Goal: Task Accomplishment & Management: Complete application form

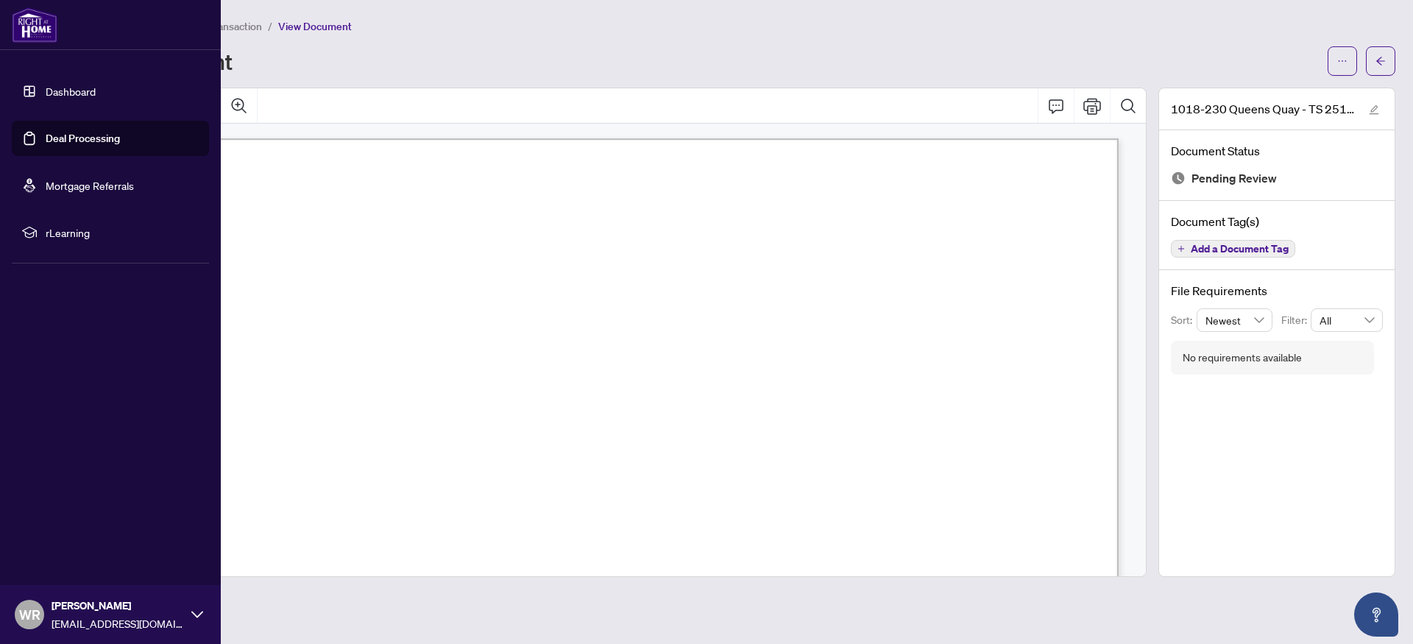
scroll to position [294, 0]
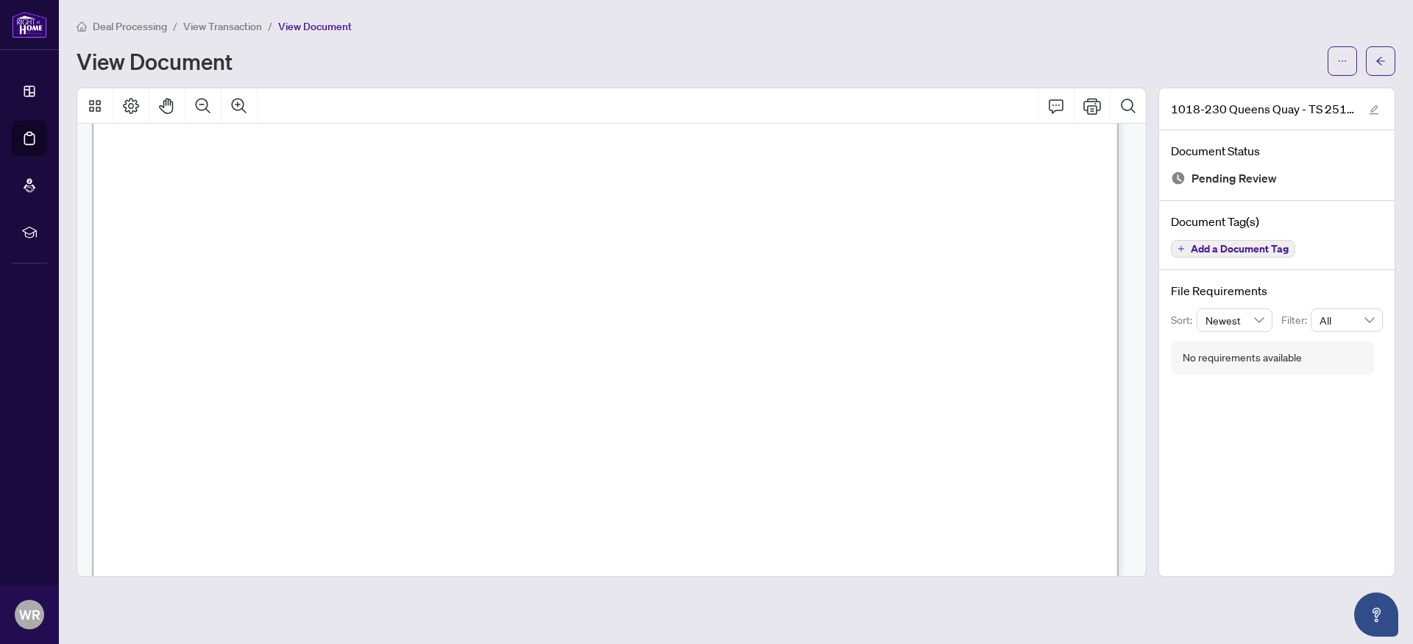
click at [195, 25] on span "View Transaction" at bounding box center [222, 26] width 79 height 13
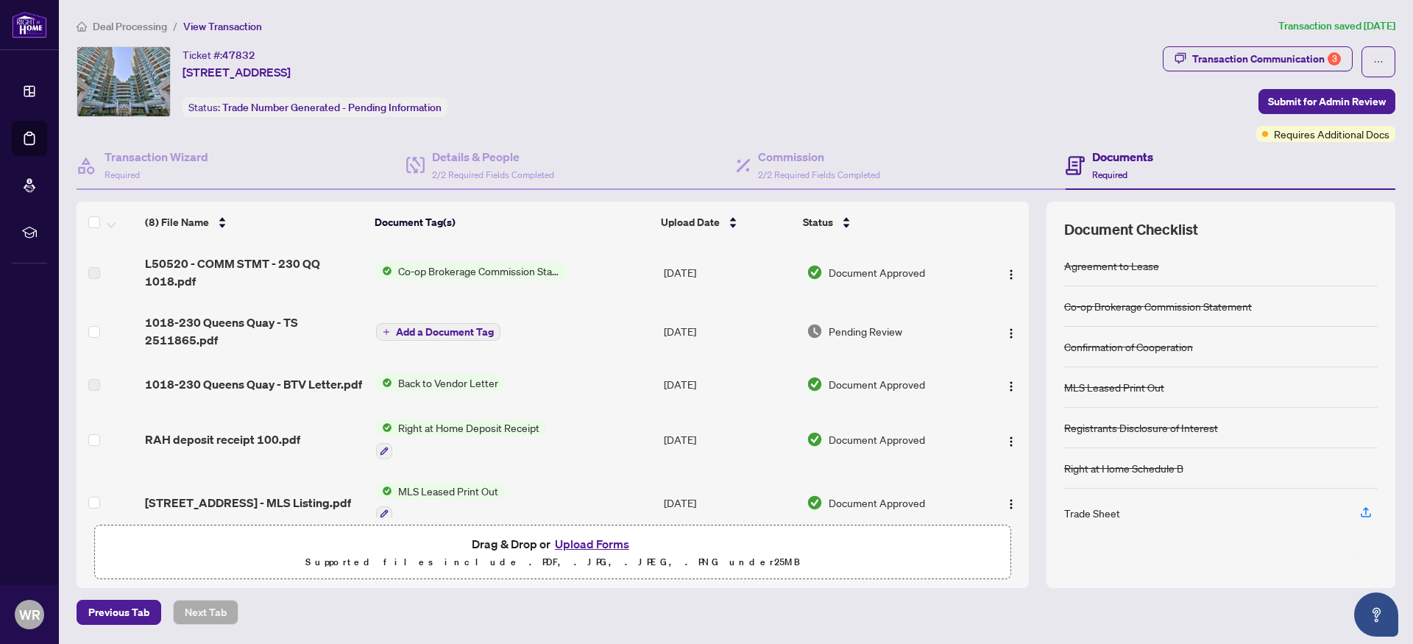
click at [592, 543] on button "Upload Forms" at bounding box center [592, 543] width 83 height 19
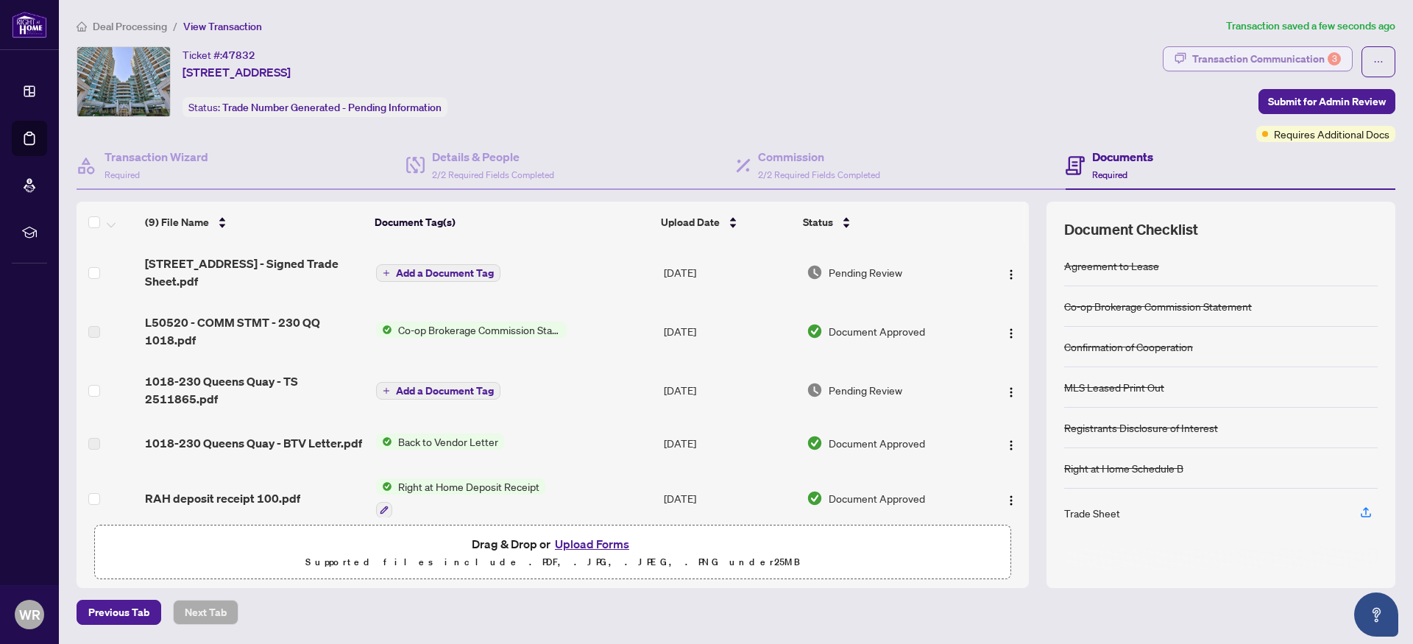
click at [1232, 63] on div "Transaction Communication 3" at bounding box center [1267, 59] width 149 height 24
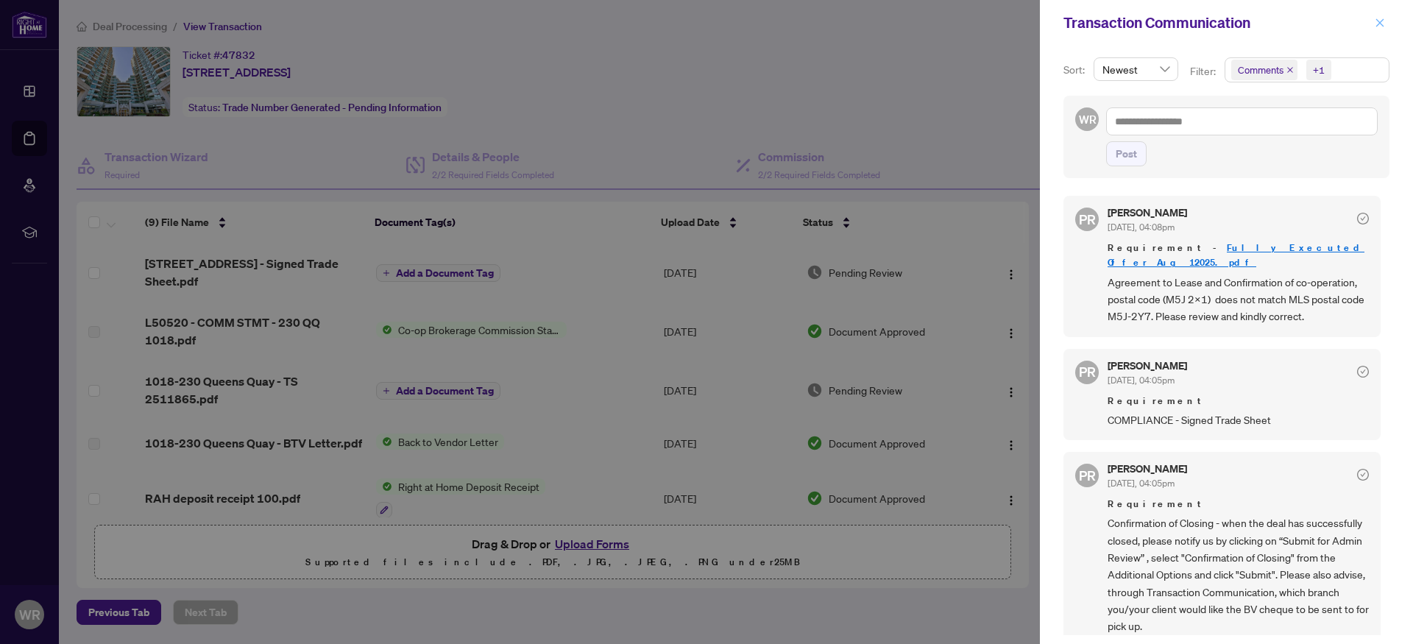
click at [1385, 24] on button "button" at bounding box center [1380, 23] width 19 height 18
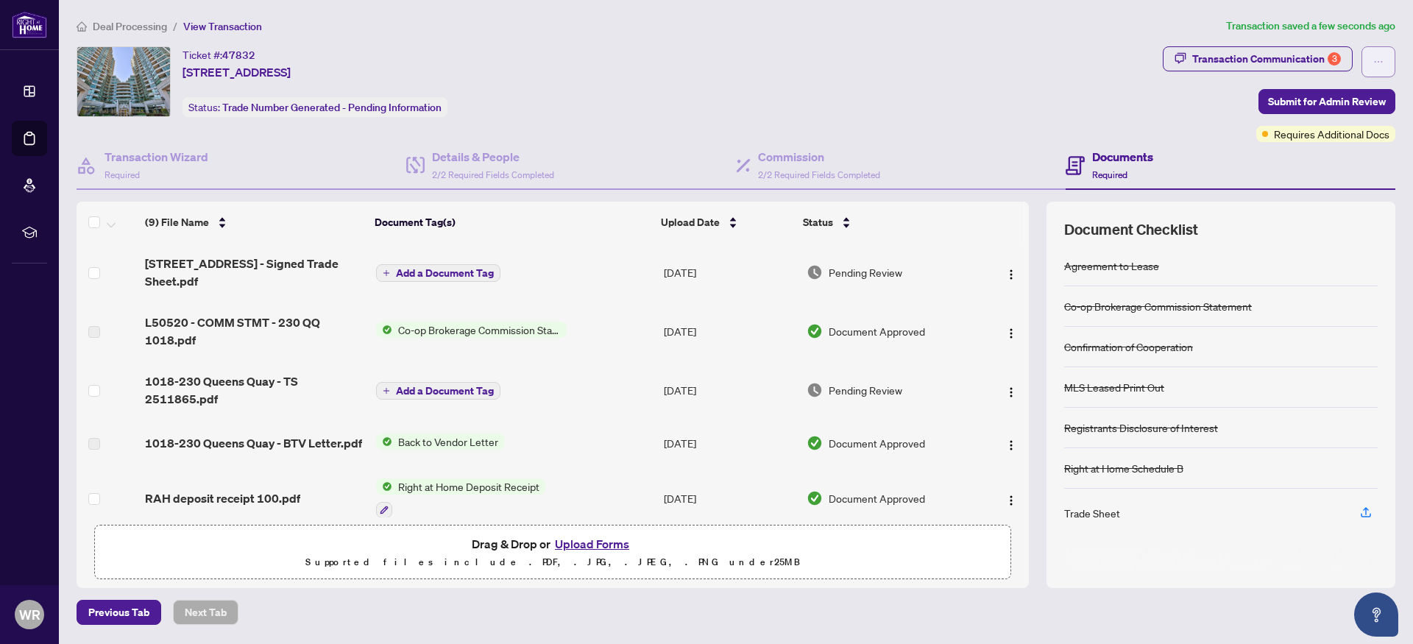
click at [1380, 63] on icon "ellipsis" at bounding box center [1379, 62] width 10 height 10
click at [914, 91] on div "Ticket #: 47832 [STREET_ADDRESS] Status: Trade Number Generated - Pending Infor…" at bounding box center [617, 81] width 1081 height 71
click at [1282, 99] on span "Submit for Admin Review" at bounding box center [1327, 102] width 118 height 24
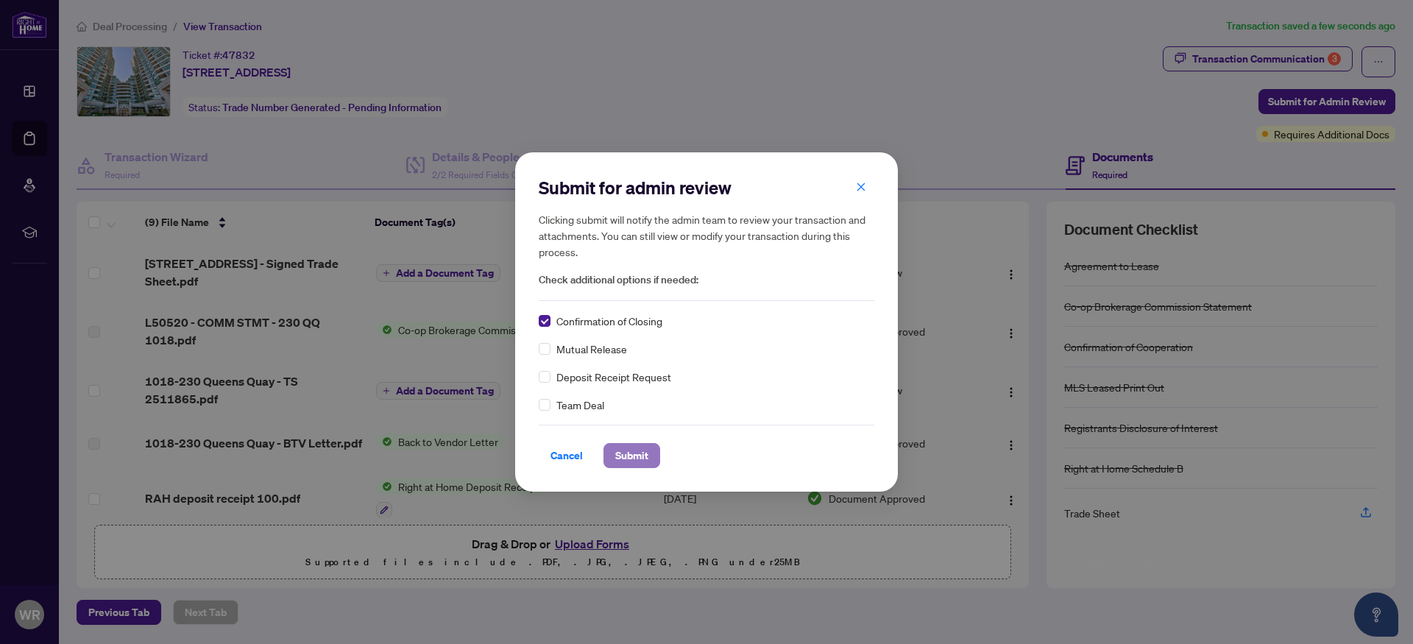
click at [637, 454] on span "Submit" at bounding box center [631, 456] width 33 height 24
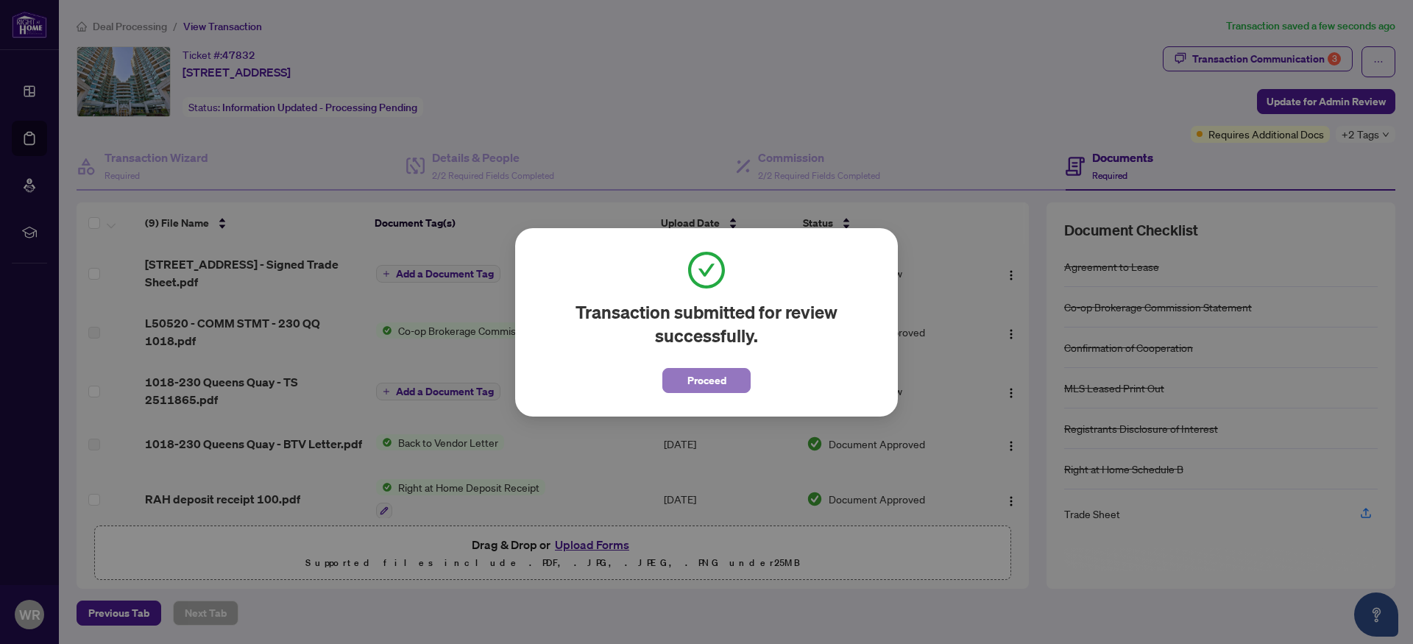
click at [712, 376] on span "Proceed" at bounding box center [707, 381] width 39 height 24
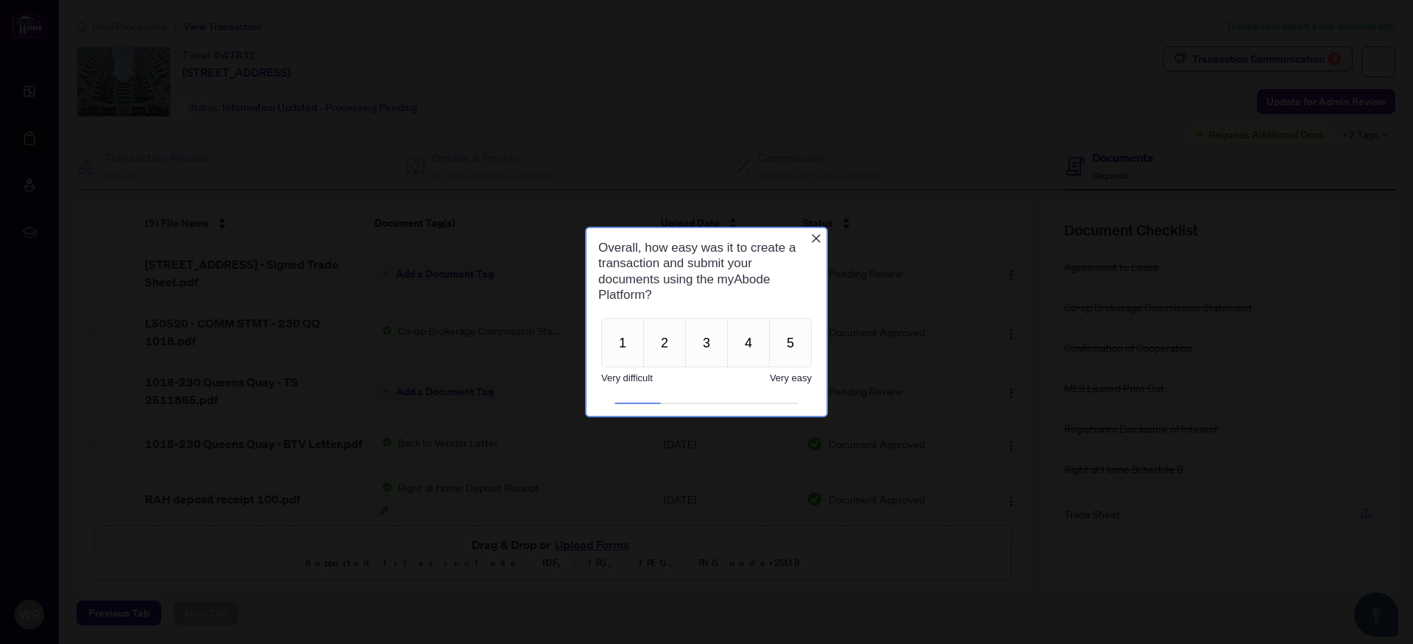
click at [813, 240] on icon "Close button" at bounding box center [816, 239] width 12 height 12
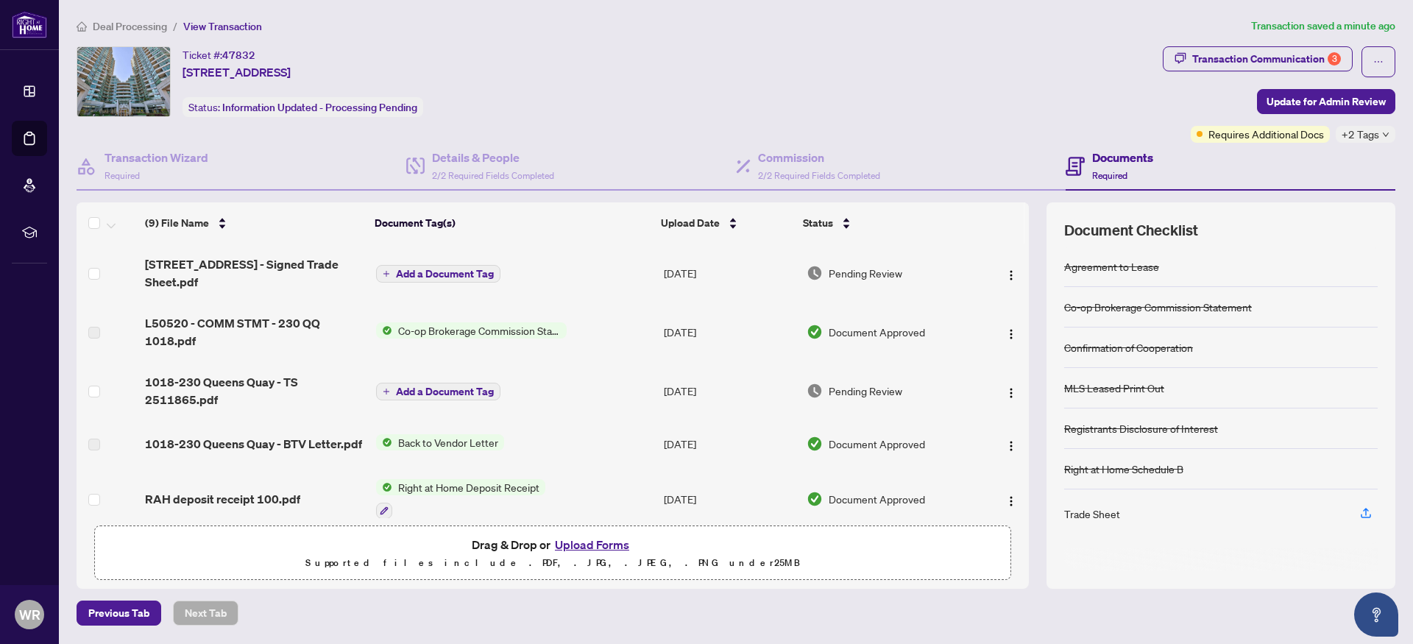
click at [424, 443] on span "Back to Vendor Letter" at bounding box center [448, 442] width 112 height 16
click at [487, 439] on span "Back to Vendor Letter" at bounding box center [448, 442] width 112 height 16
click at [1006, 445] on img "button" at bounding box center [1012, 446] width 12 height 12
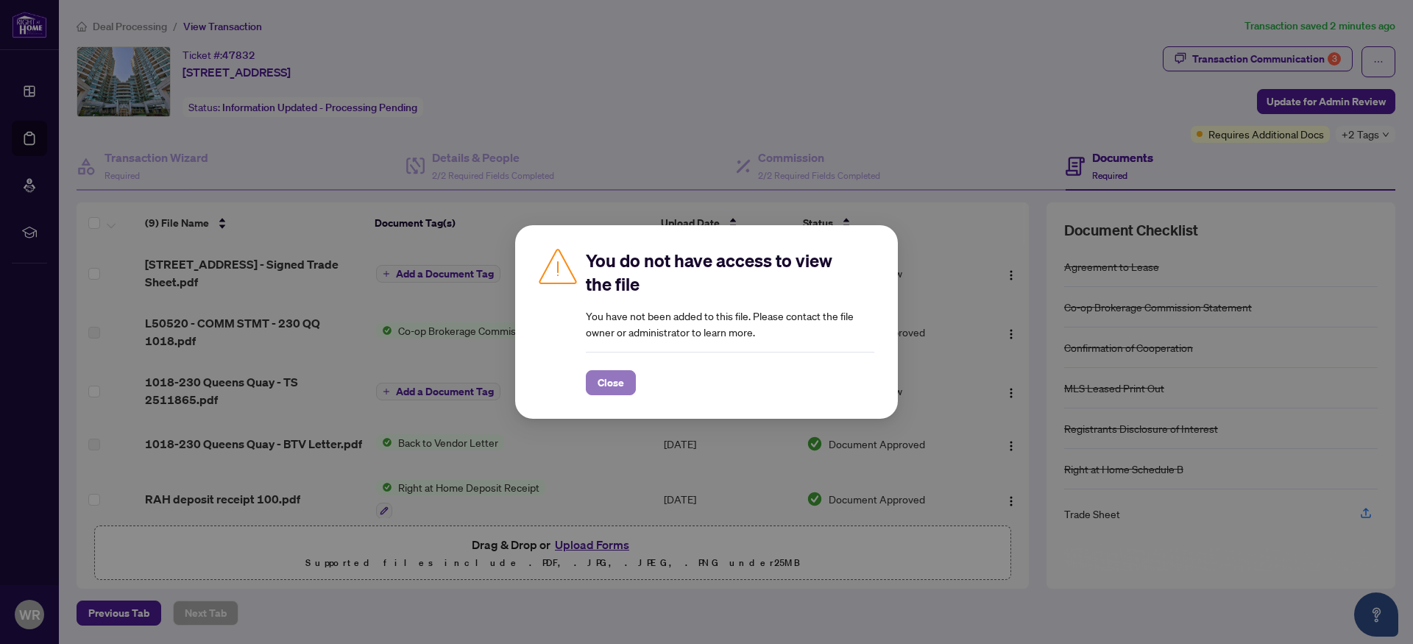
click at [627, 376] on button "Close" at bounding box center [611, 382] width 50 height 25
